Goal: Task Accomplishment & Management: Manage account settings

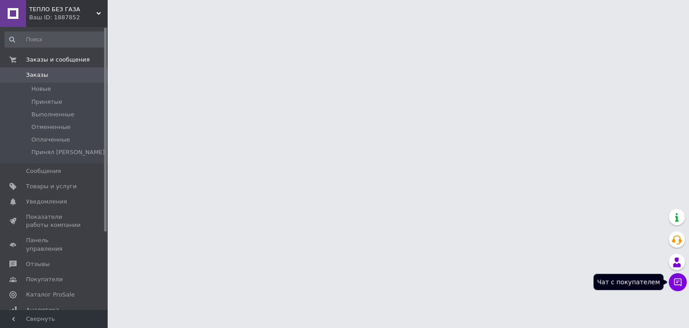
click at [677, 284] on icon at bounding box center [677, 281] width 9 height 9
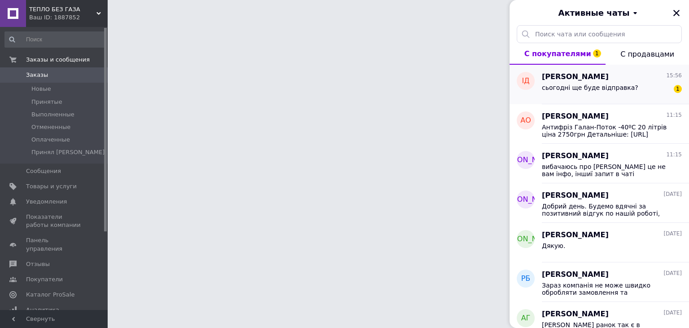
click at [563, 89] on span "сьогодні ще буде відправка?" at bounding box center [590, 87] width 96 height 7
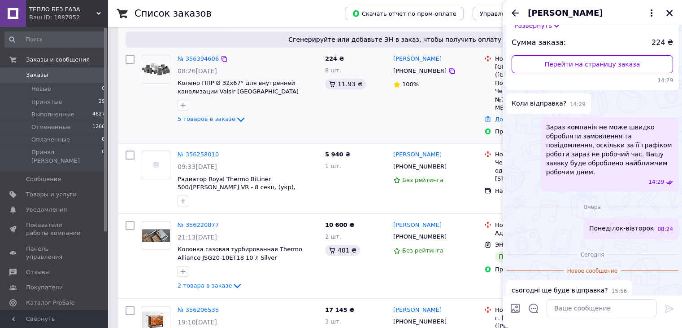
scroll to position [837, 0]
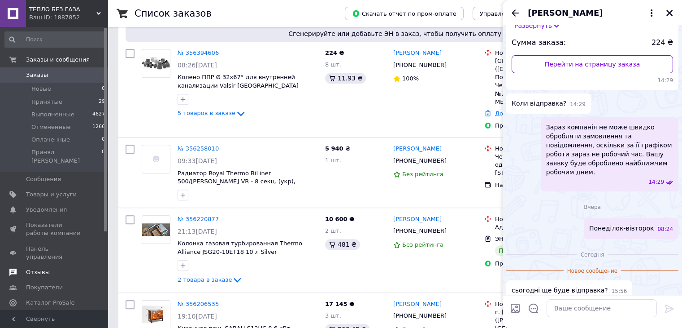
click at [19, 268] on span at bounding box center [13, 272] width 26 height 8
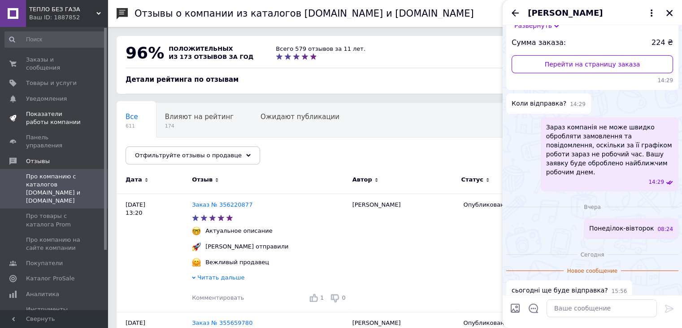
click at [44, 110] on span "Показатели работы компании" at bounding box center [54, 118] width 57 height 16
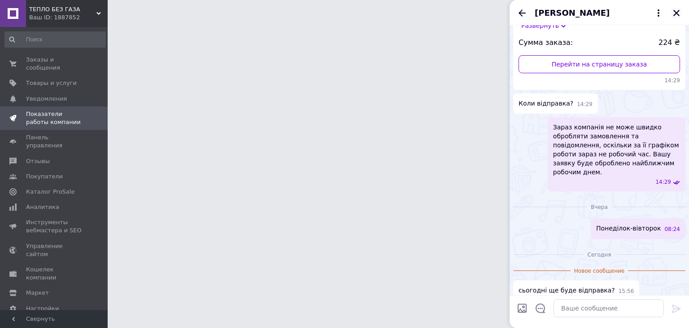
click at [673, 13] on icon "Закрыть" at bounding box center [677, 13] width 8 height 8
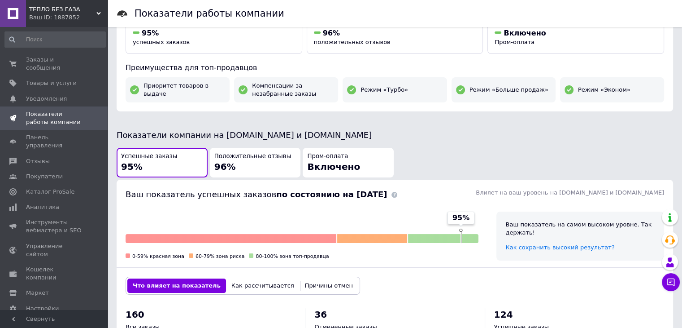
scroll to position [239, 0]
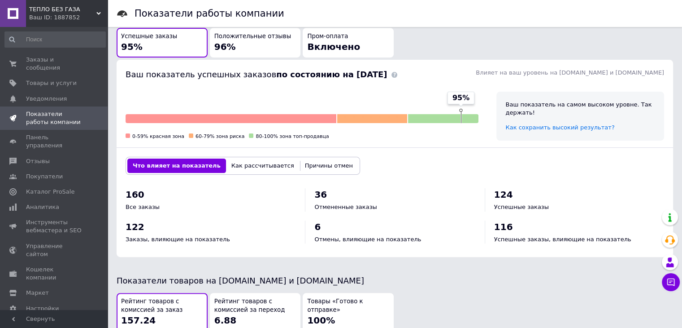
click at [239, 49] on div "Положительные отзывы 96%" at bounding box center [255, 42] width 82 height 21
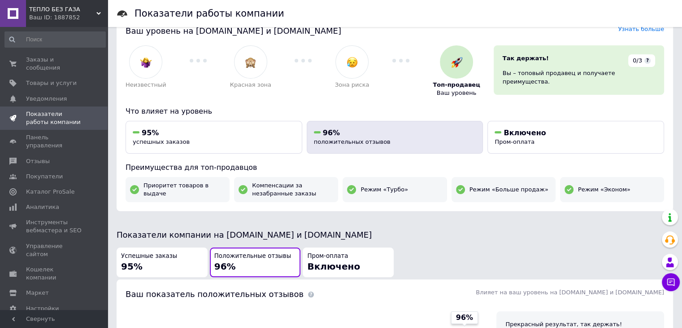
scroll to position [0, 0]
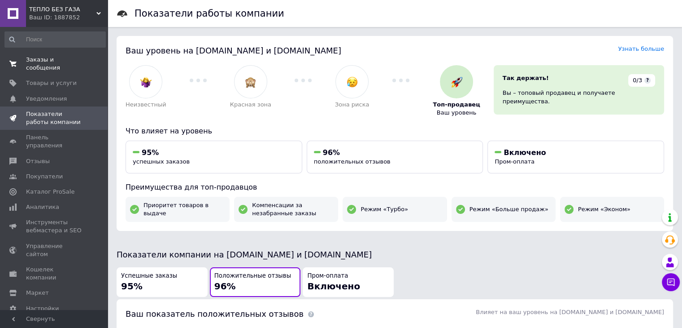
click at [59, 63] on span "Заказы и сообщения" at bounding box center [54, 64] width 57 height 16
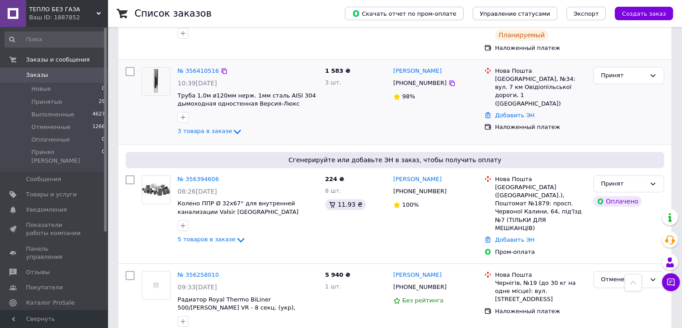
scroll to position [718, 0]
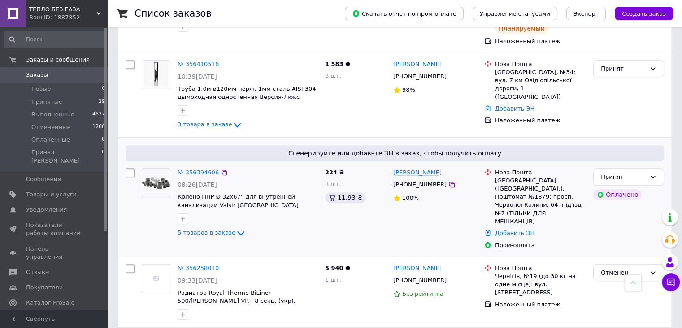
drag, startPoint x: 440, startPoint y: 141, endPoint x: 407, endPoint y: 142, distance: 32.3
click at [407, 167] on div "[PERSON_NAME]" at bounding box center [436, 172] width 86 height 10
click at [201, 169] on link "№ 356394606" at bounding box center [198, 172] width 41 height 7
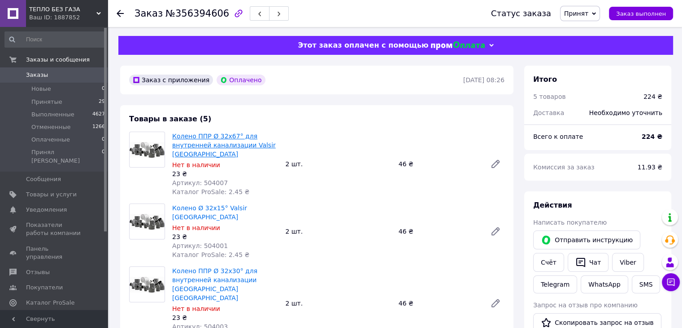
click at [224, 135] on link "Колено ППР Ø 32х67° для внутренней канализации Valsir [GEOGRAPHIC_DATA]" at bounding box center [224, 144] width 104 height 25
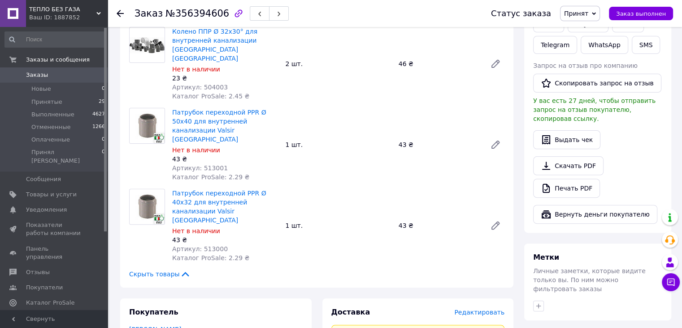
scroll to position [359, 0]
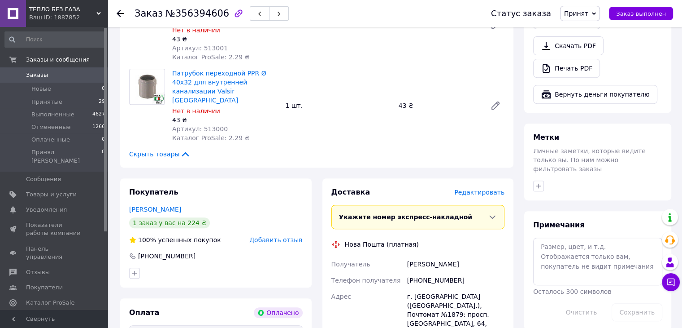
click at [63, 74] on span "Заказы" at bounding box center [54, 75] width 57 height 8
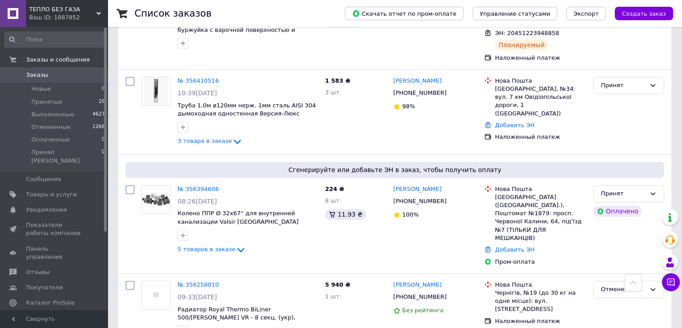
scroll to position [718, 0]
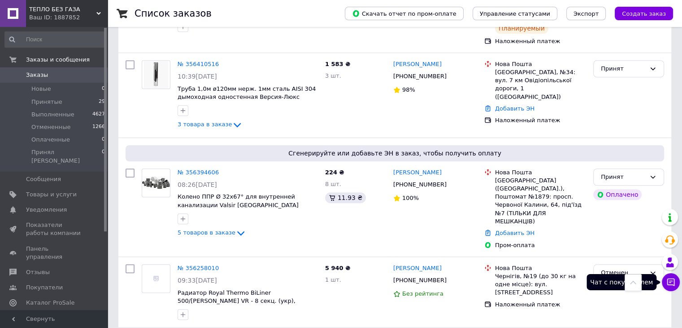
click at [665, 279] on button "Чат с покупателем" at bounding box center [671, 282] width 18 height 18
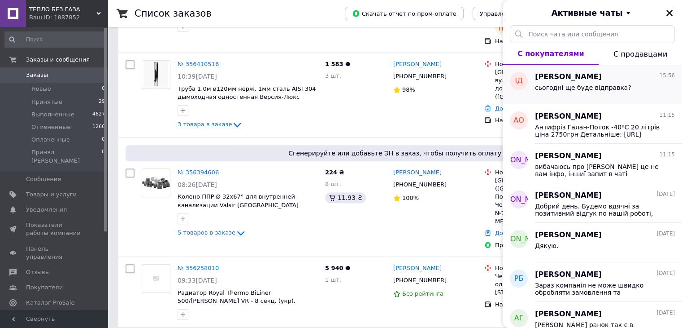
click at [572, 87] on span "сьогодні ще буде відправка?" at bounding box center [583, 87] width 96 height 7
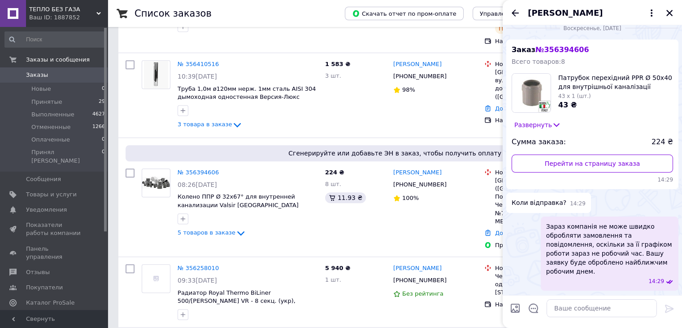
scroll to position [0, 0]
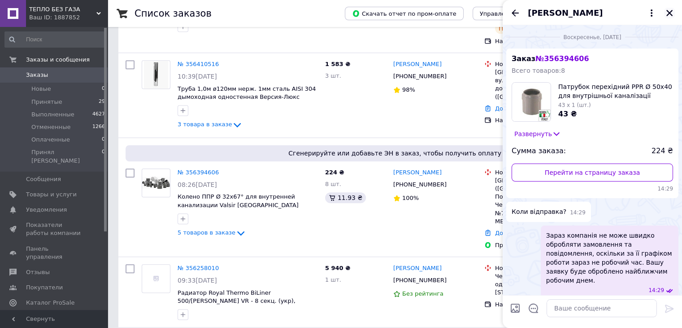
click at [669, 13] on icon "Закрыть" at bounding box center [670, 13] width 8 height 8
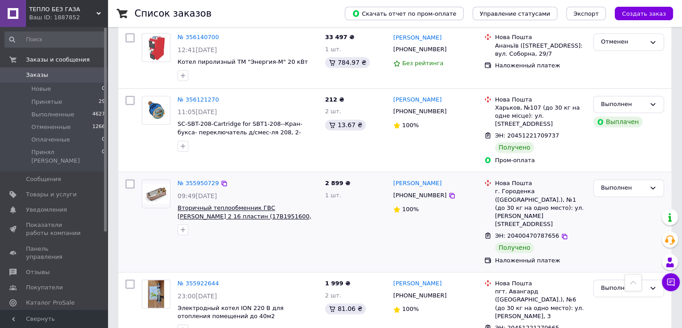
scroll to position [1196, 0]
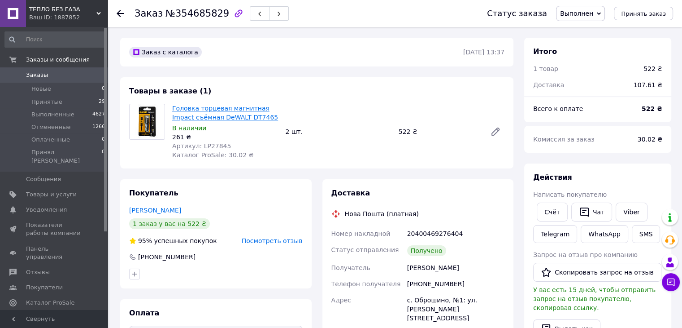
click at [227, 110] on link "Головка торцевая магнитная Impact съёмная DeWALT DT7465" at bounding box center [225, 113] width 106 height 16
click at [59, 78] on span "Заказы" at bounding box center [54, 75] width 57 height 8
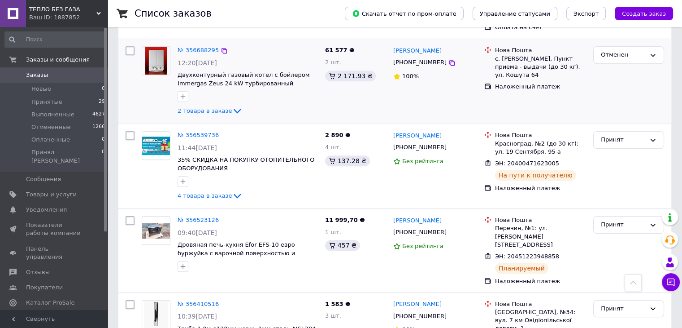
scroll to position [598, 0]
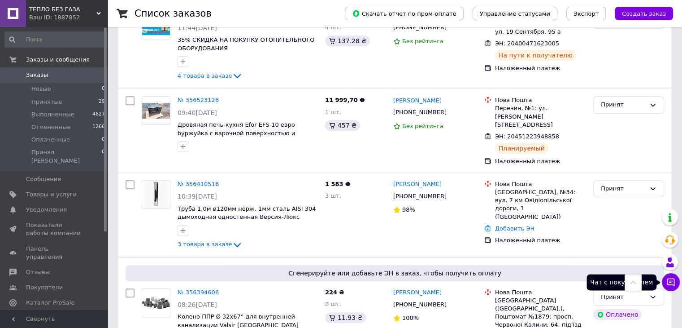
click at [669, 284] on icon at bounding box center [671, 281] width 9 height 9
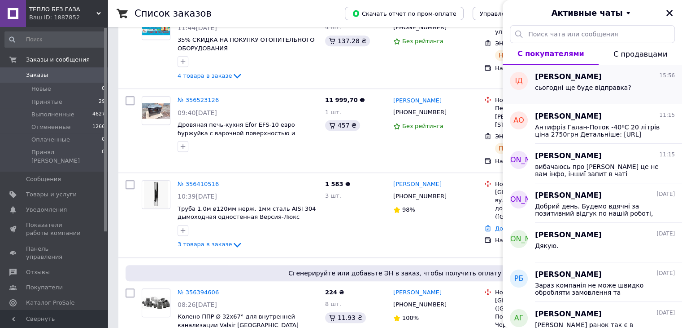
click at [595, 90] on span "сьогодні ще буде відправка?" at bounding box center [583, 87] width 96 height 7
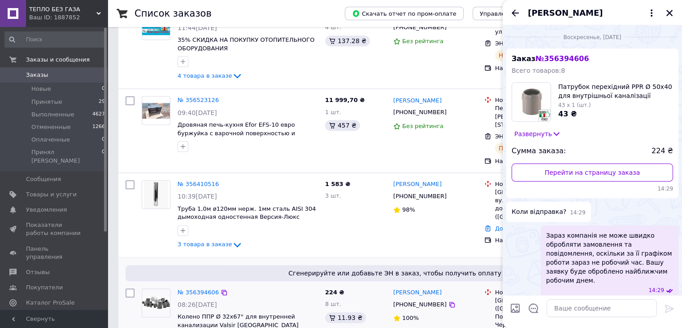
scroll to position [94, 0]
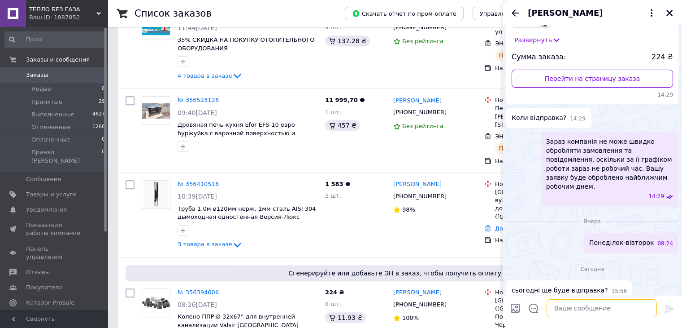
click at [578, 308] on textarea at bounding box center [602, 308] width 110 height 18
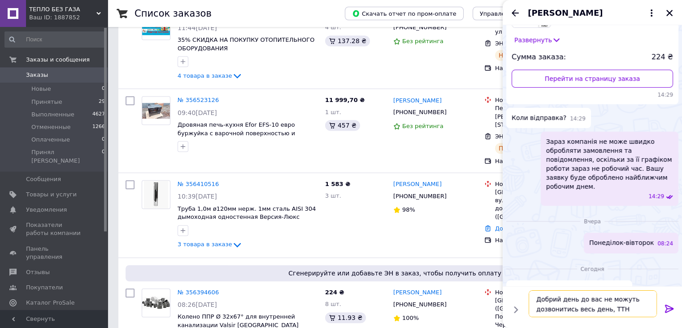
paste textarea "20400471932467"
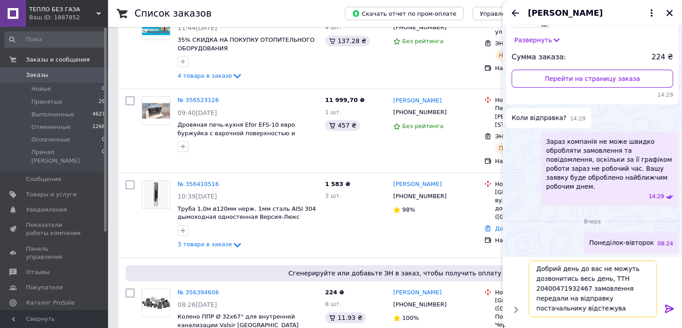
scroll to position [0, 0]
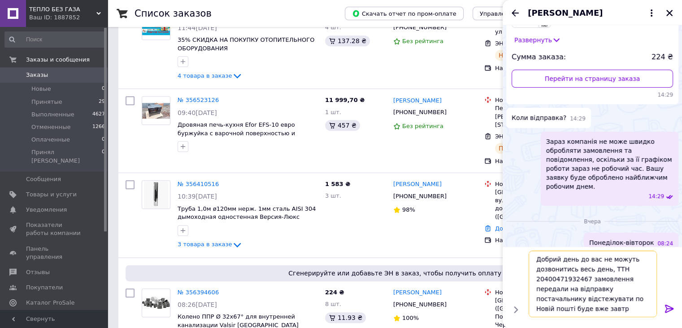
type textarea "Добрий день до вас не можуть дозвонитись весь день, ТТН 20400471932467 замовлен…"
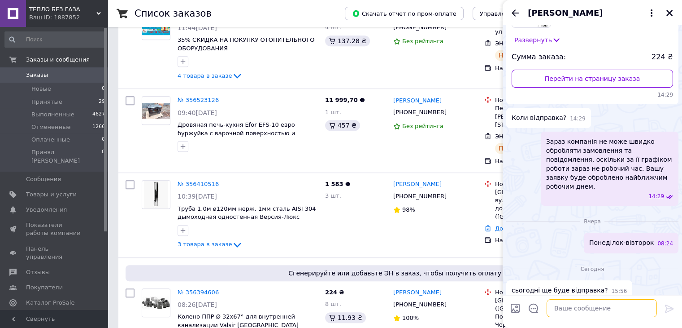
scroll to position [162, 0]
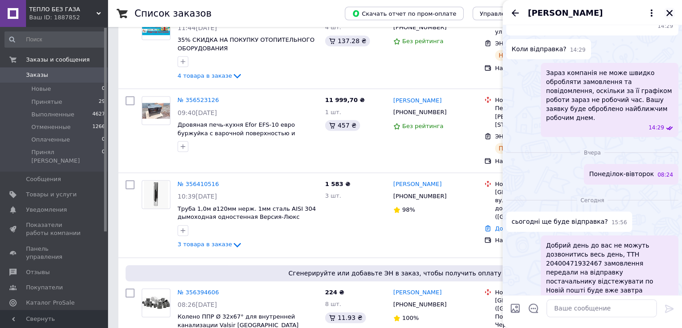
click at [668, 18] on button "Закрыть" at bounding box center [669, 13] width 11 height 11
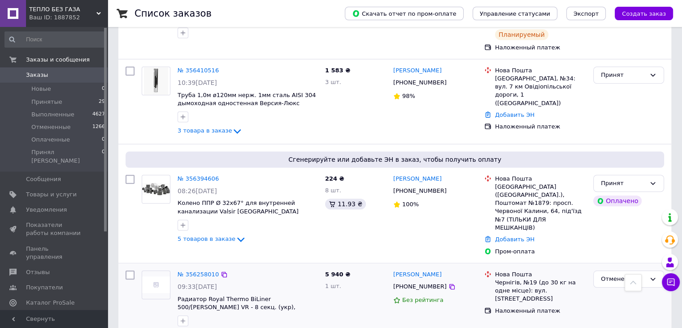
scroll to position [718, 0]
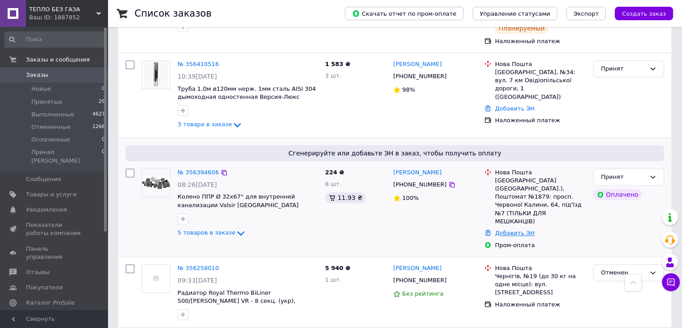
click at [502, 229] on link "Добавить ЭН" at bounding box center [514, 232] width 39 height 7
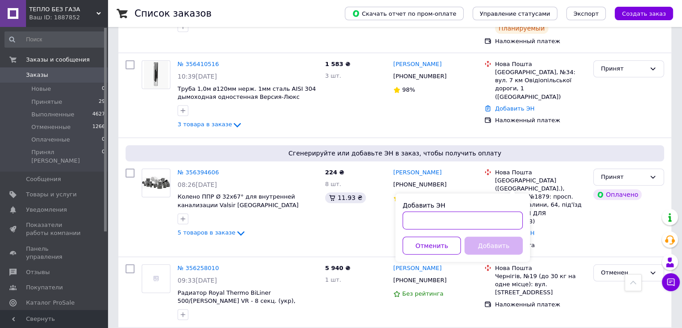
click at [443, 219] on input "Добавить ЭН" at bounding box center [463, 220] width 120 height 18
paste input "20400471932467"
type input "20400471932467"
click at [481, 240] on button "Добавить" at bounding box center [494, 245] width 58 height 18
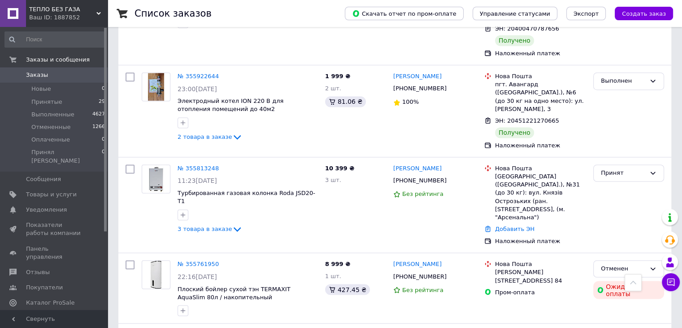
scroll to position [1436, 0]
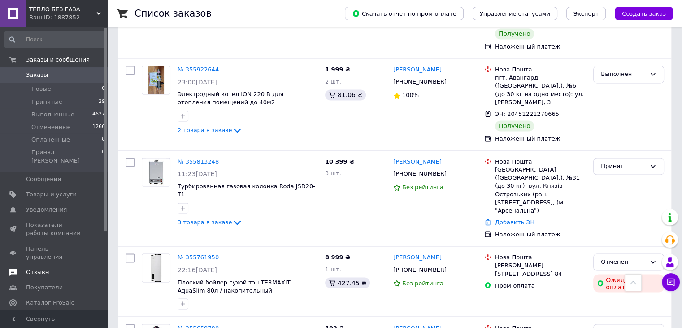
click at [34, 268] on span "Отзывы" at bounding box center [38, 272] width 24 height 8
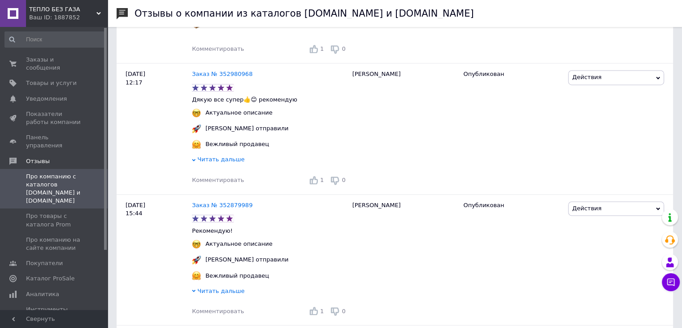
scroll to position [1436, 0]
